Goal: Task Accomplishment & Management: Complete application form

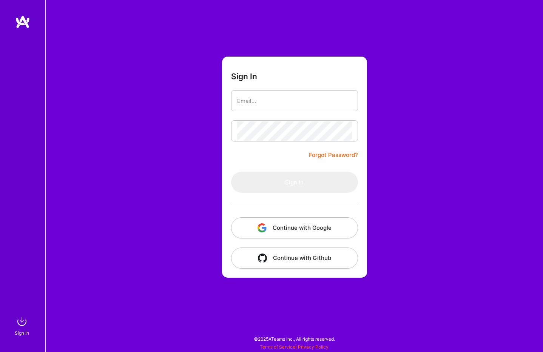
click at [269, 226] on button "Continue with Google" at bounding box center [294, 227] width 127 height 21
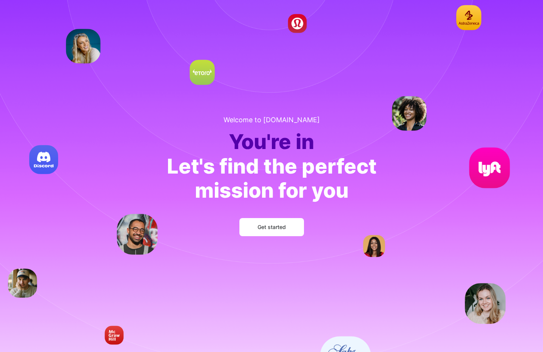
click at [253, 229] on button "Get started" at bounding box center [271, 227] width 65 height 18
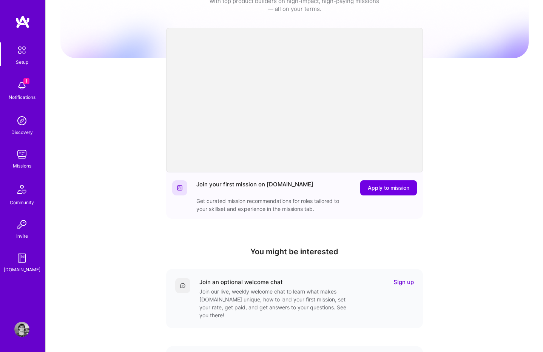
scroll to position [37, 0]
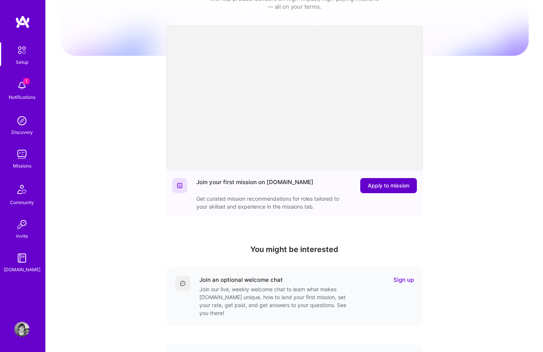
click at [389, 189] on span "Apply to mission" at bounding box center [389, 186] width 42 height 8
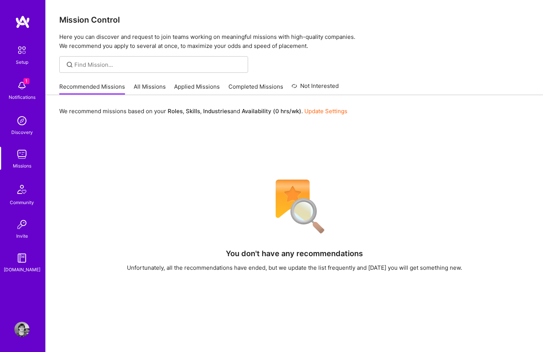
click at [150, 86] on link "All Missions" at bounding box center [150, 89] width 32 height 12
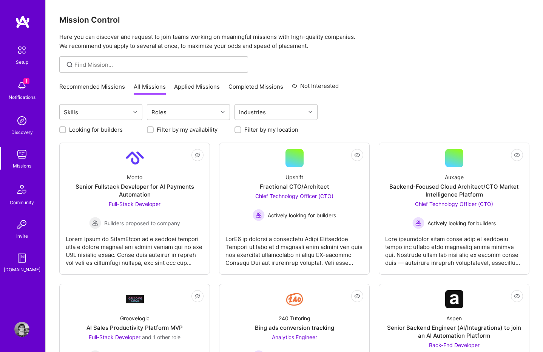
click at [196, 89] on link "Applied Missions" at bounding box center [197, 89] width 46 height 12
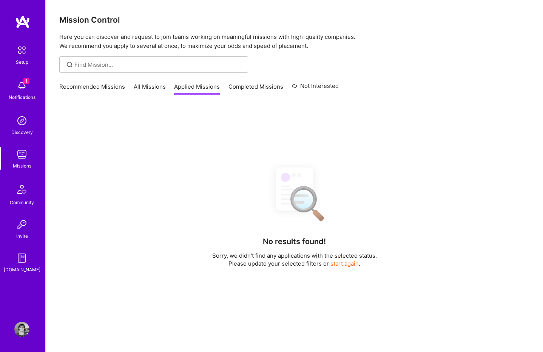
click at [149, 84] on link "All Missions" at bounding box center [150, 89] width 32 height 12
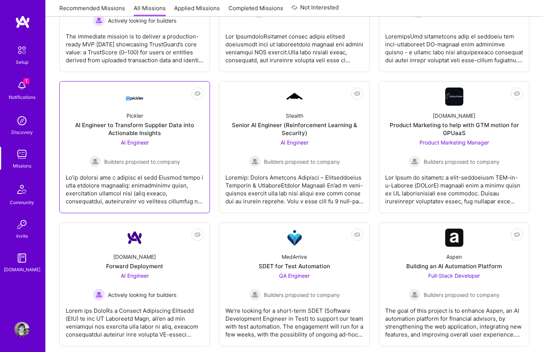
scroll to position [490, 0]
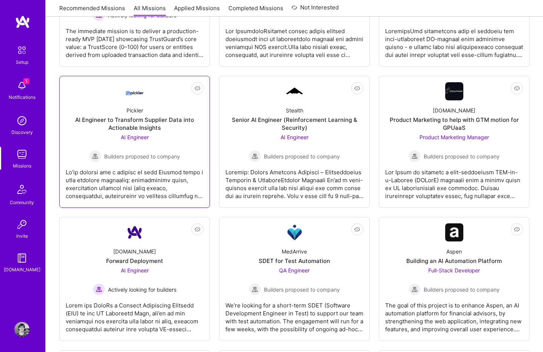
click at [194, 198] on div at bounding box center [135, 181] width 138 height 38
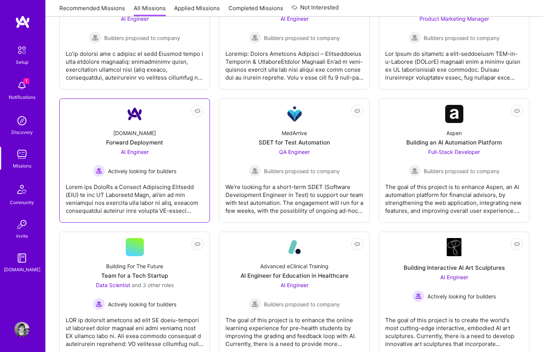
scroll to position [613, 0]
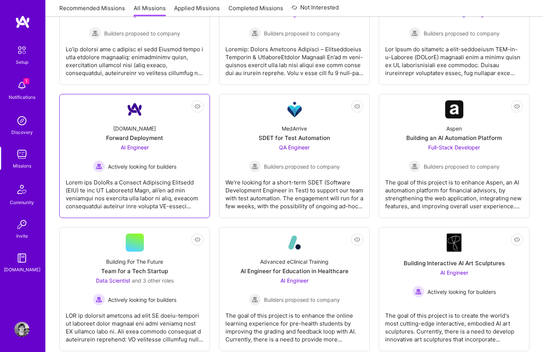
click at [159, 203] on div at bounding box center [135, 191] width 138 height 38
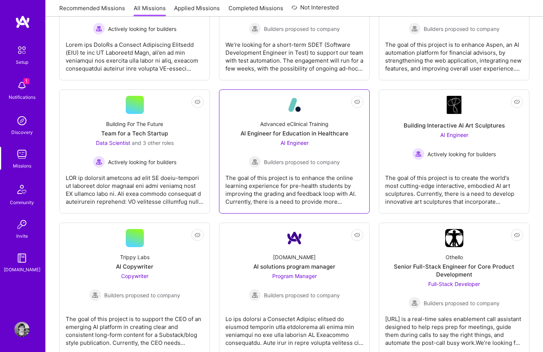
scroll to position [773, 0]
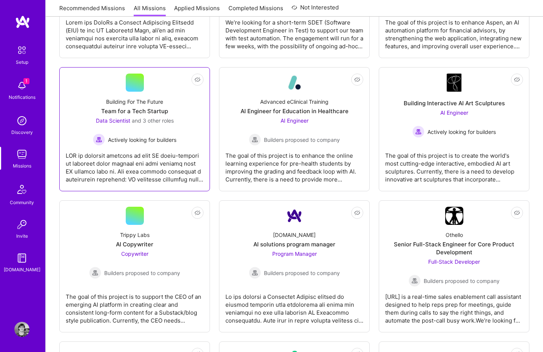
click at [160, 169] on div at bounding box center [135, 165] width 138 height 38
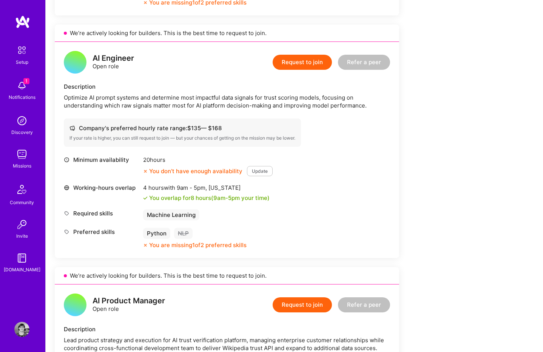
scroll to position [421, 0]
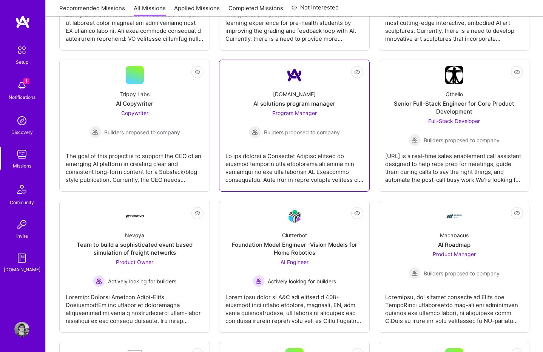
scroll to position [915, 0]
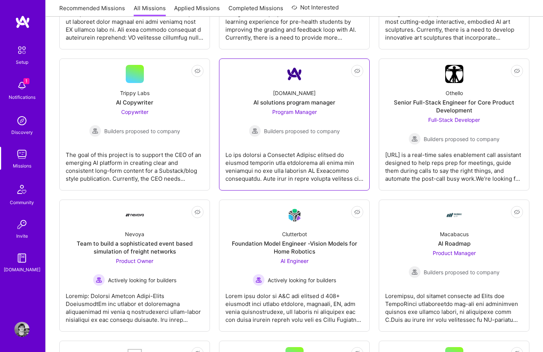
click at [272, 163] on div at bounding box center [294, 164] width 138 height 38
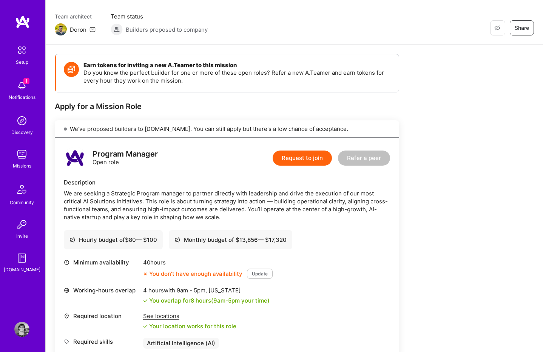
scroll to position [67, 0]
